Goal: Transaction & Acquisition: Purchase product/service

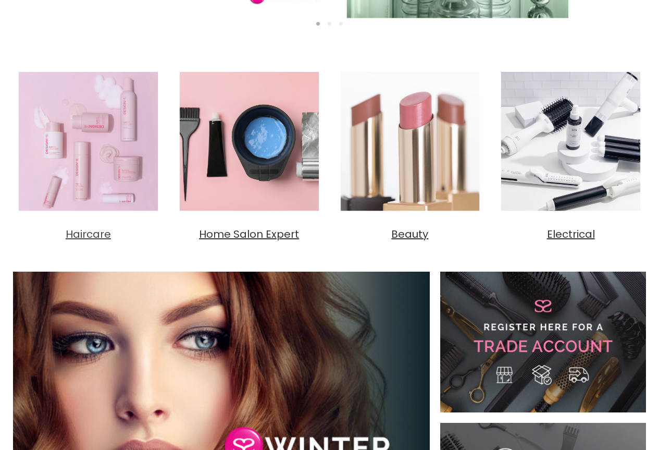
scroll to position [365, 0]
click at [95, 232] on span "Haircare" at bounding box center [88, 234] width 45 height 15
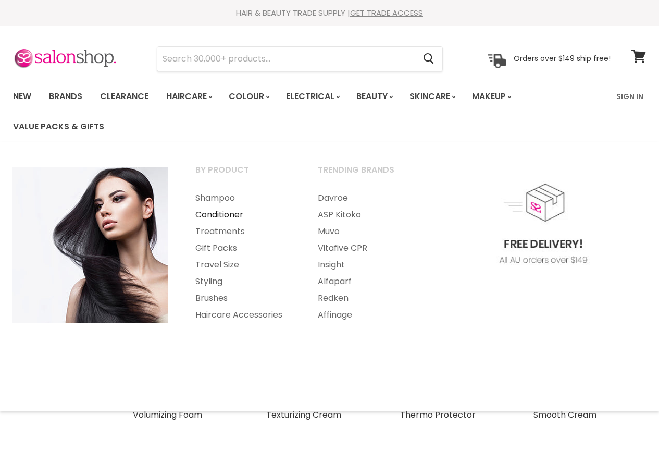
click at [218, 212] on link "Conditioner" at bounding box center [242, 214] width 120 height 17
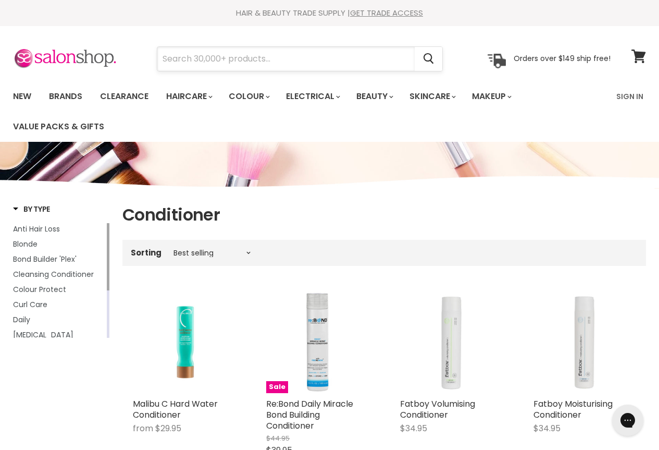
drag, startPoint x: 282, startPoint y: 56, endPoint x: 199, endPoint y: 61, distance: 83.6
click at [199, 61] on input "Search" at bounding box center [286, 59] width 258 height 24
click at [173, 57] on input "IceBlond" at bounding box center [286, 59] width 258 height 24
type input "Ice Blond"
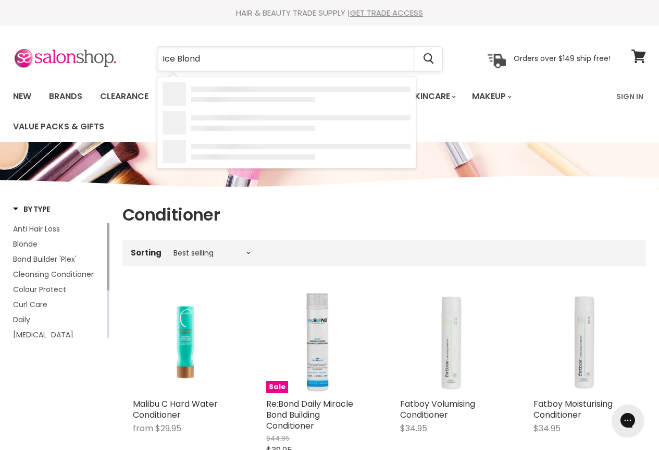
click at [199, 55] on input "Ice Blond" at bounding box center [286, 59] width 258 height 24
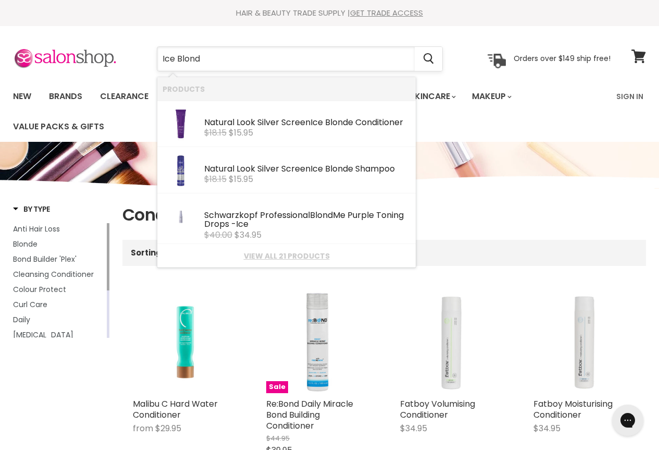
click at [203, 57] on input "Ice Blond" at bounding box center [286, 59] width 258 height 24
click at [234, 121] on div "Natural Look Silver Screen Ice Blond e Conditioner" at bounding box center [307, 123] width 206 height 11
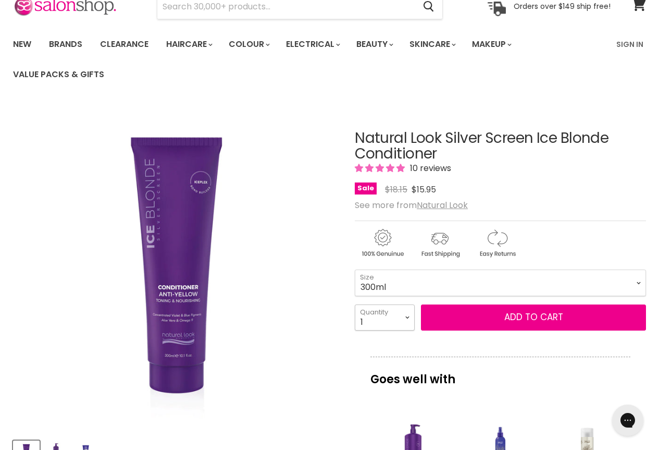
click at [406, 319] on select "1 2 3 4 5 6 7 8 9 10+" at bounding box center [385, 317] width 60 height 26
select select "2"
click at [355, 304] on select "1 2 3 4 5 6 7 8 9 10+" at bounding box center [385, 317] width 60 height 26
type input "2"
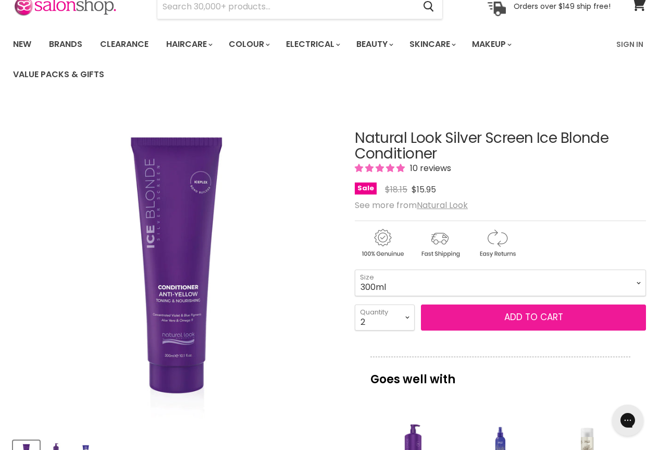
click at [487, 316] on button "Add to cart" at bounding box center [533, 317] width 225 height 26
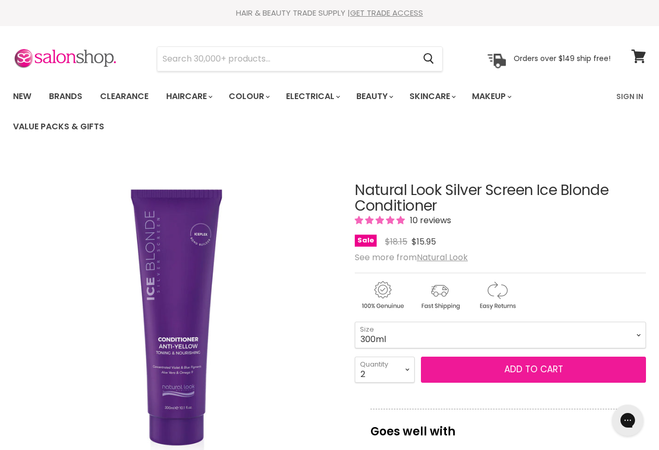
click at [519, 366] on span "Add to cart" at bounding box center [534, 369] width 59 height 13
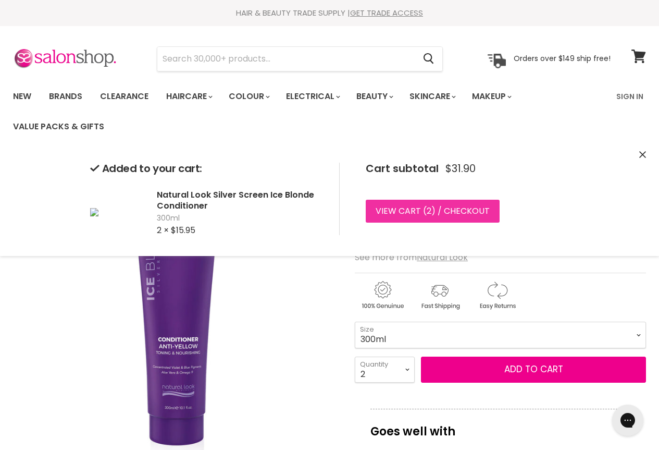
click at [471, 207] on link "View cart ( 2 ) / Checkout" at bounding box center [433, 211] width 134 height 23
